Goal: Obtain resource: Obtain resource

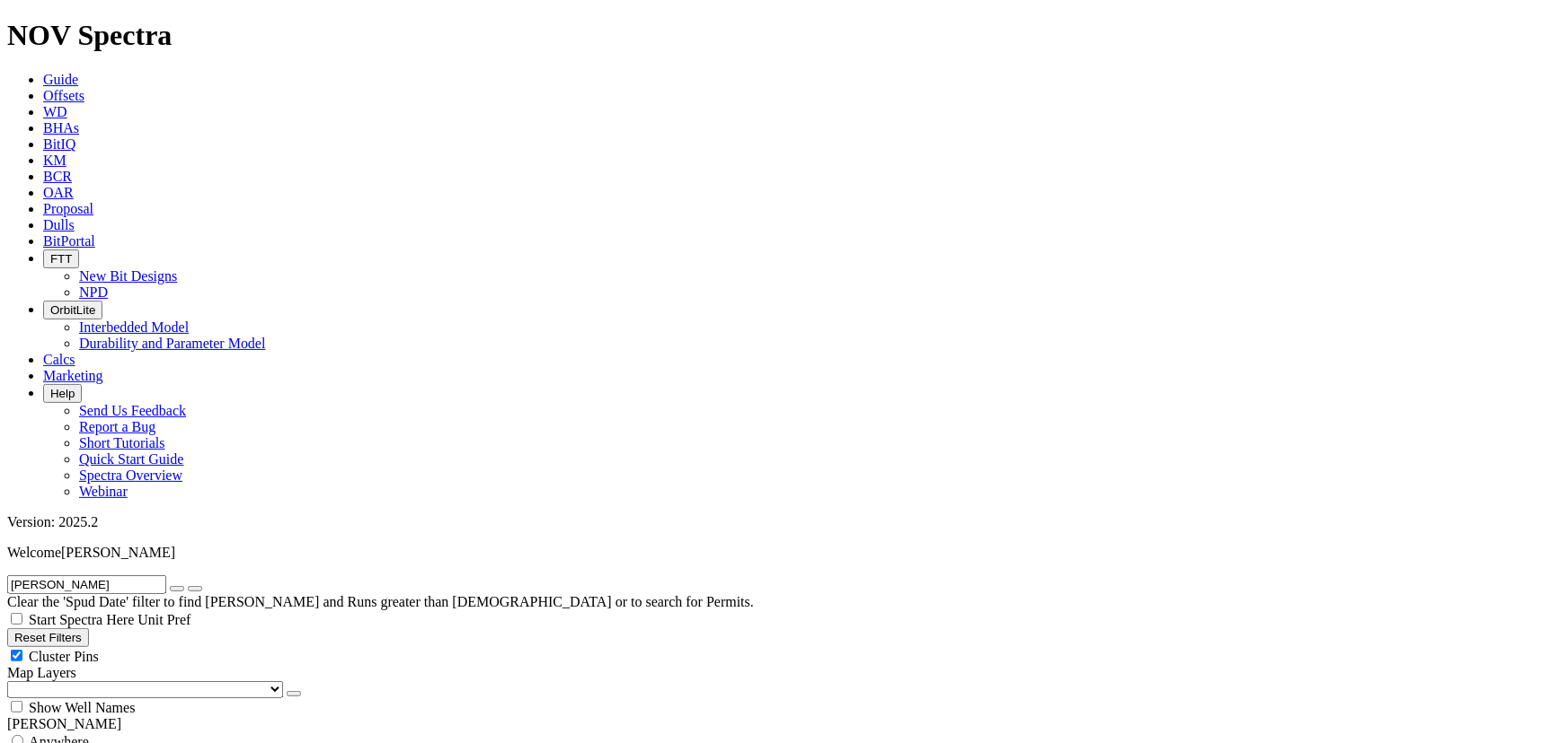
scroll to position [49, 0]
